Goal: Information Seeking & Learning: Find specific fact

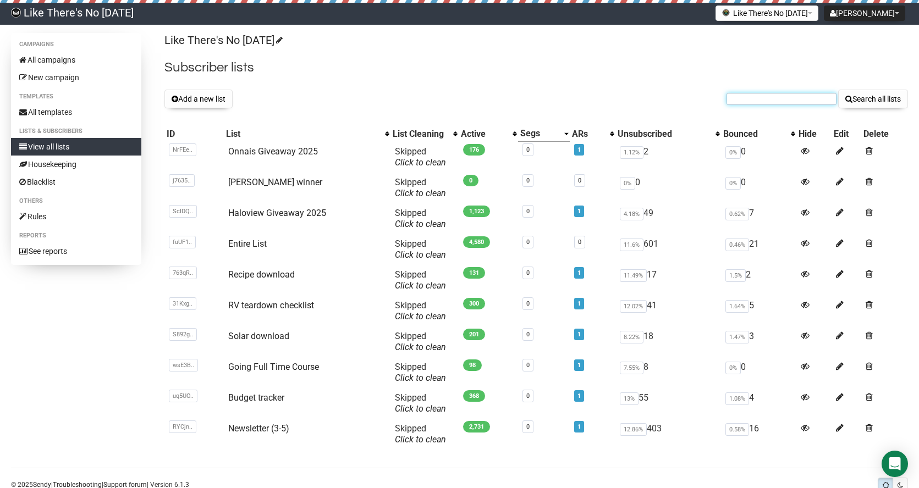
click at [776, 100] on input "text" at bounding box center [782, 99] width 110 height 12
paste input "t.d.thompson@tx.rr.com"
type input "t.d.thompson@tx.rr.com"
click at [838, 90] on button "Search all lists" at bounding box center [873, 99] width 70 height 19
click at [261, 424] on link "Newsletter (3-5)" at bounding box center [258, 429] width 61 height 10
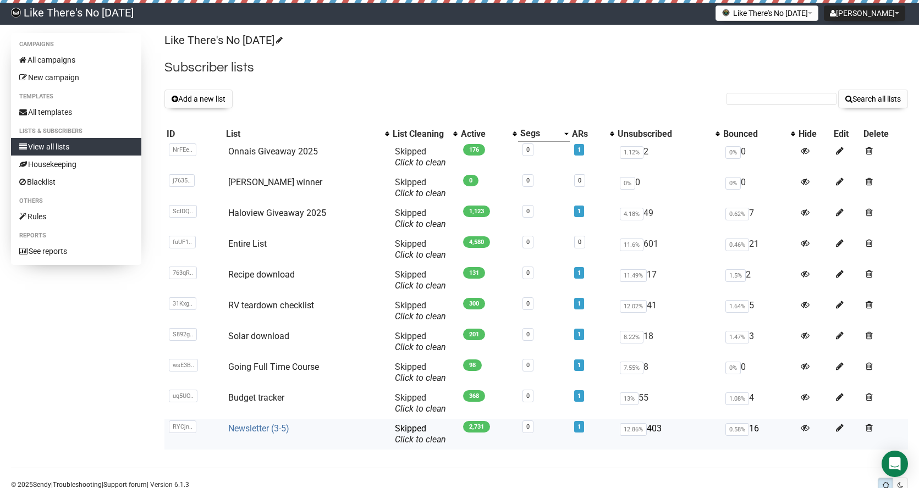
click at [262, 432] on link "Newsletter (3-5)" at bounding box center [258, 429] width 61 height 10
click at [54, 59] on link "All campaigns" at bounding box center [76, 60] width 130 height 18
click at [278, 149] on link "Onnais Giveaway 2025" at bounding box center [273, 151] width 90 height 10
